Goal: Task Accomplishment & Management: Use online tool/utility

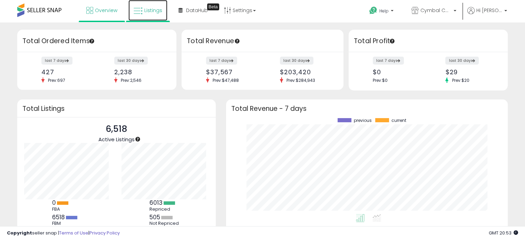
click at [147, 8] on span "Listings" at bounding box center [153, 10] width 18 height 7
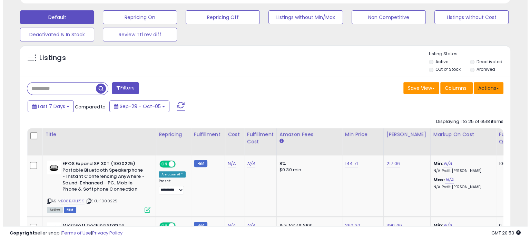
scroll to position [141, 284]
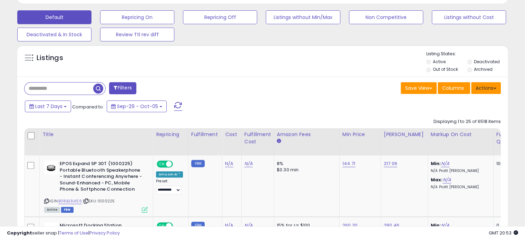
click at [489, 91] on button "Actions" at bounding box center [486, 88] width 30 height 12
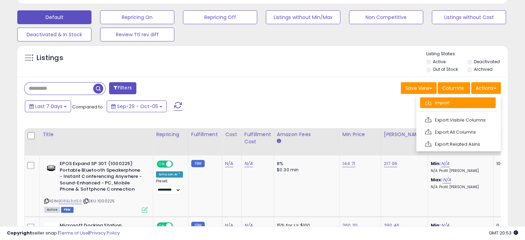
click at [463, 100] on link "Import" at bounding box center [458, 102] width 76 height 11
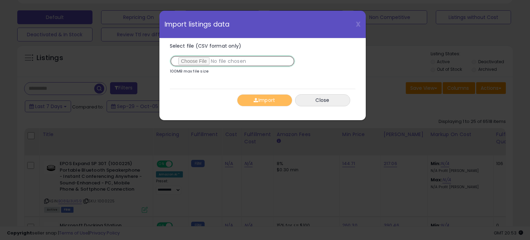
click at [196, 59] on input "Select file (CSV format only)" at bounding box center [232, 61] width 125 height 12
type input "**********"
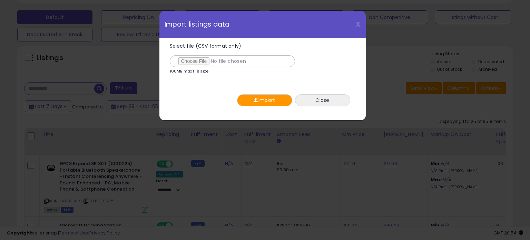
click at [259, 100] on button "Import" at bounding box center [264, 100] width 55 height 12
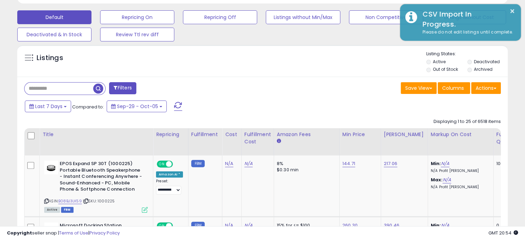
scroll to position [344759, 344617]
